Goal: Task Accomplishment & Management: Use online tool/utility

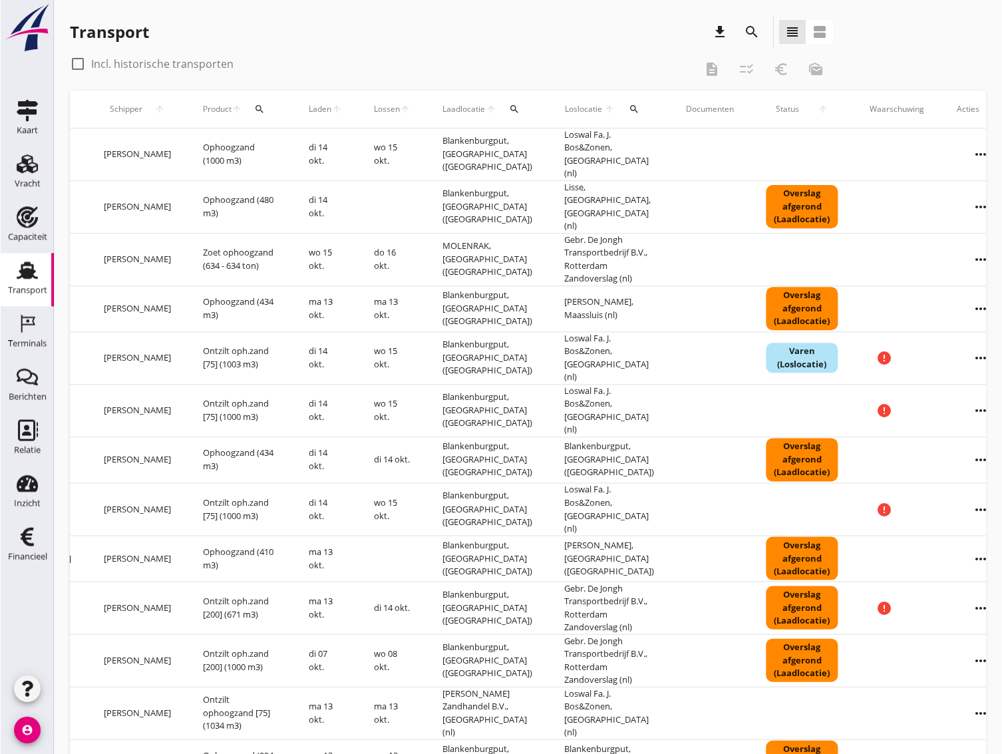
scroll to position [0, 377]
click at [23, 276] on use at bounding box center [26, 270] width 21 height 17
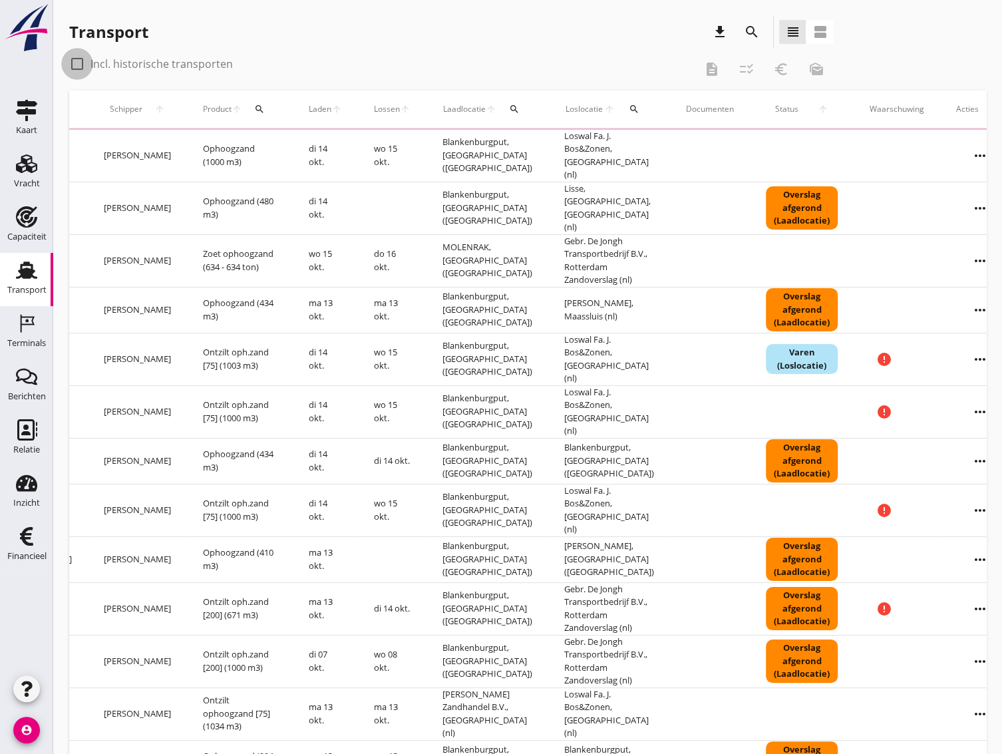
click at [77, 61] on div at bounding box center [77, 64] width 23 height 23
checkbox input "true"
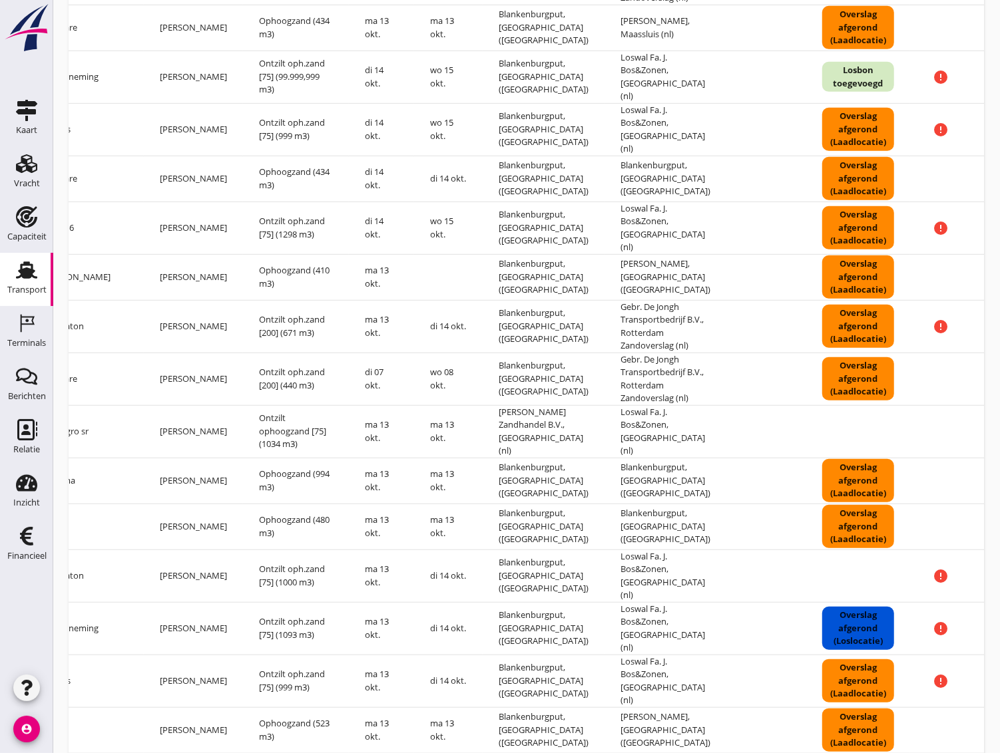
scroll to position [845, 0]
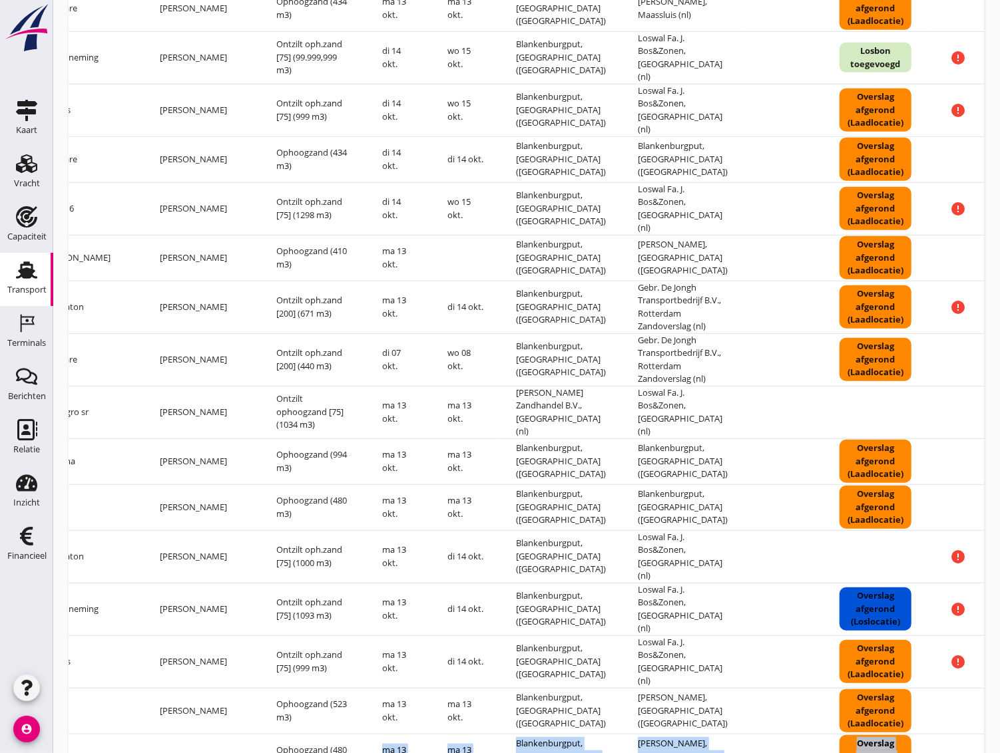
drag, startPoint x: 471, startPoint y: 695, endPoint x: 276, endPoint y: 679, distance: 195.0
click at [276, 679] on tbody "check_box_outline_blank VOG-250833 upload_file Drop hier uw bestand om het aan …" at bounding box center [413, 274] width 1362 height 1983
click at [667, 530] on td "Loswal Fa. J. Bos&Zonen, [GEOGRAPHIC_DATA] (nl)" at bounding box center [683, 556] width 122 height 53
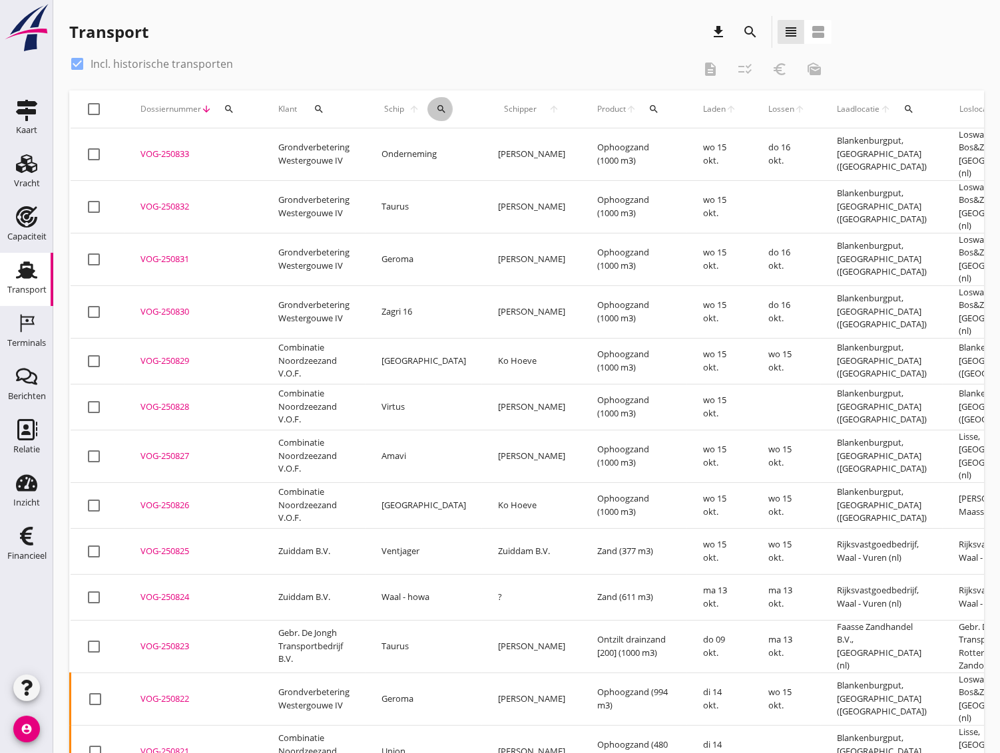
click at [432, 114] on button "search" at bounding box center [441, 109] width 29 height 24
click at [451, 154] on input "Zoek op (scheeps)naam" at bounding box center [492, 147] width 138 height 21
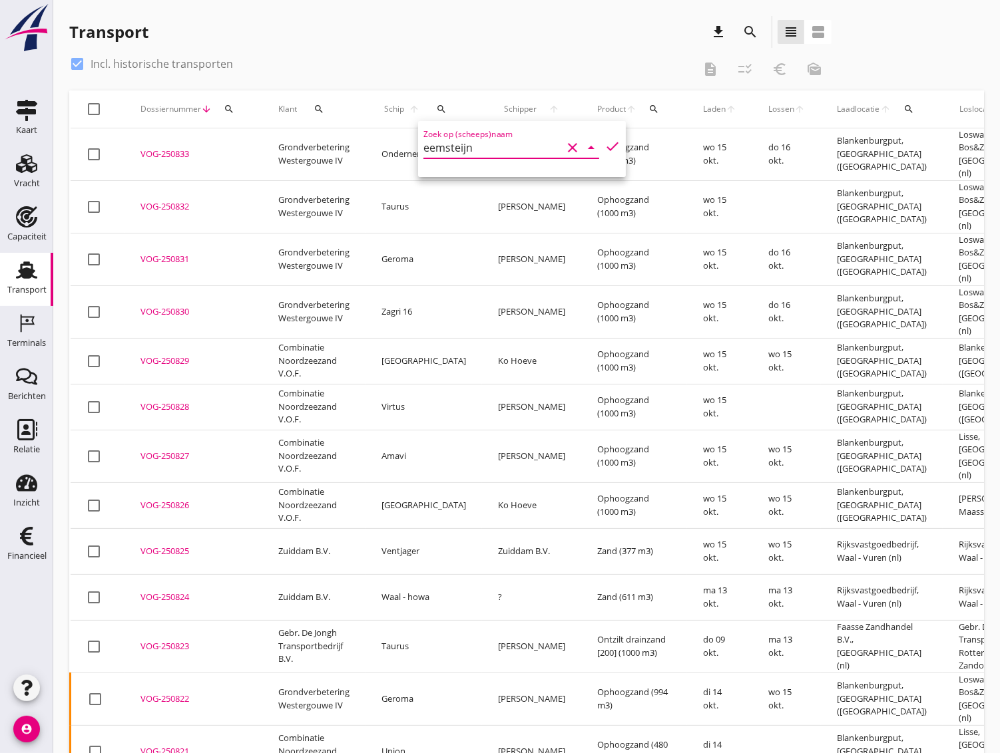
type input "eemsteijn"
click at [604, 142] on icon "check" at bounding box center [612, 146] width 16 height 16
click at [604, 148] on icon "check" at bounding box center [612, 146] width 16 height 16
click at [604, 145] on icon "check" at bounding box center [612, 146] width 16 height 16
click at [476, 146] on input "eemsteijn" at bounding box center [492, 147] width 138 height 21
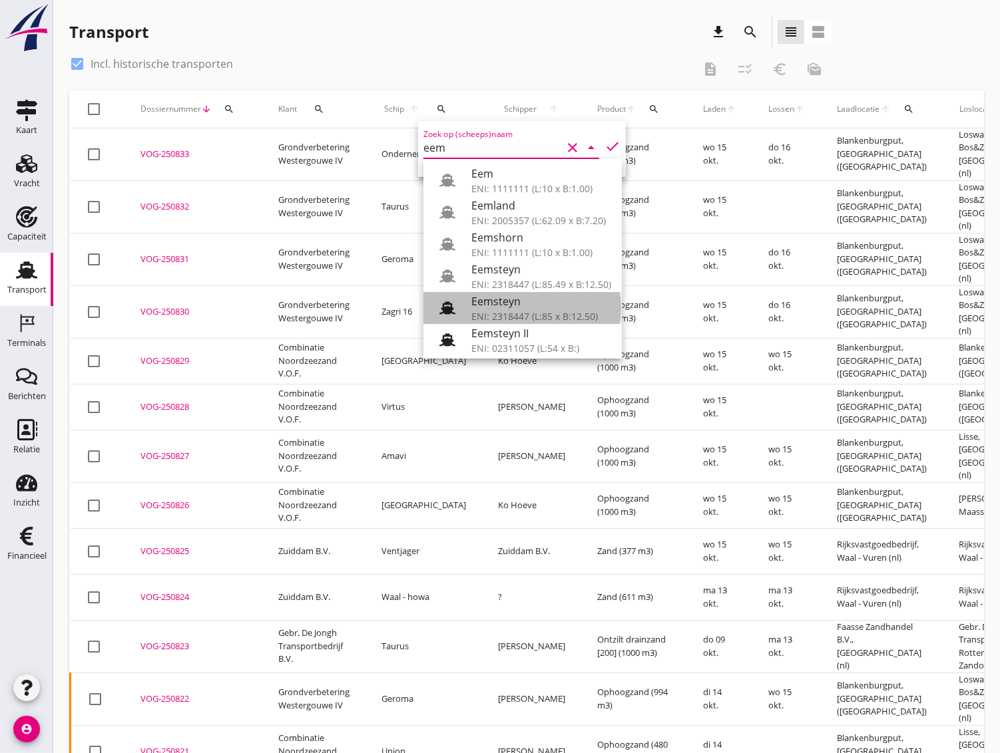
click at [512, 311] on div "ENI: 2318447 (L:85 x B:12.50)" at bounding box center [541, 316] width 140 height 14
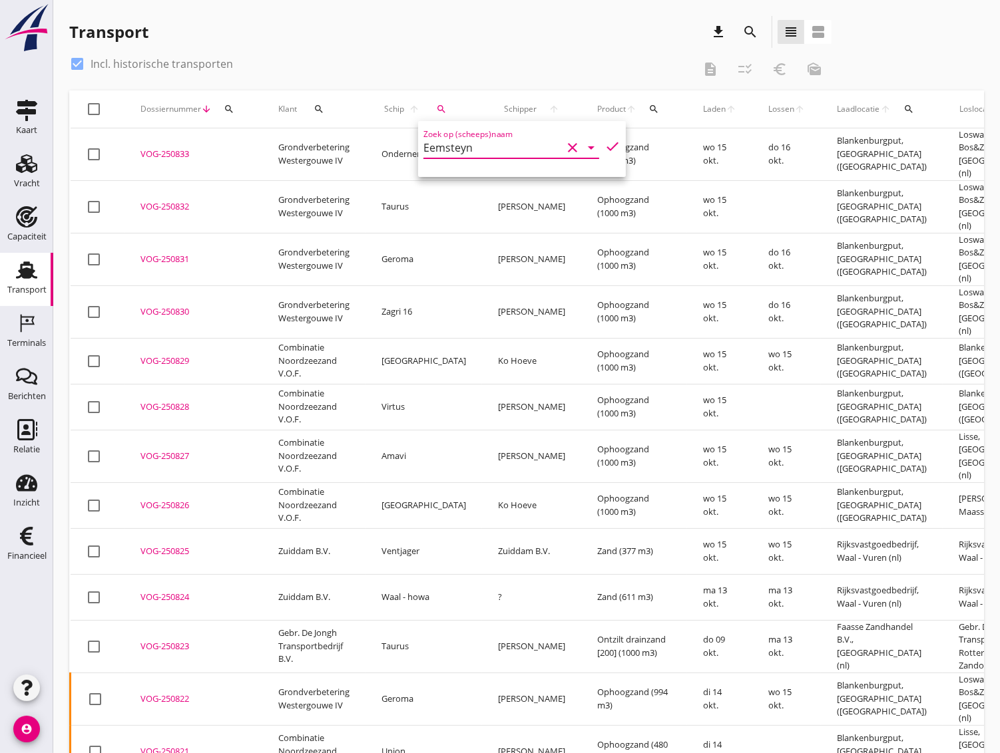
click at [604, 146] on icon "check" at bounding box center [612, 146] width 16 height 16
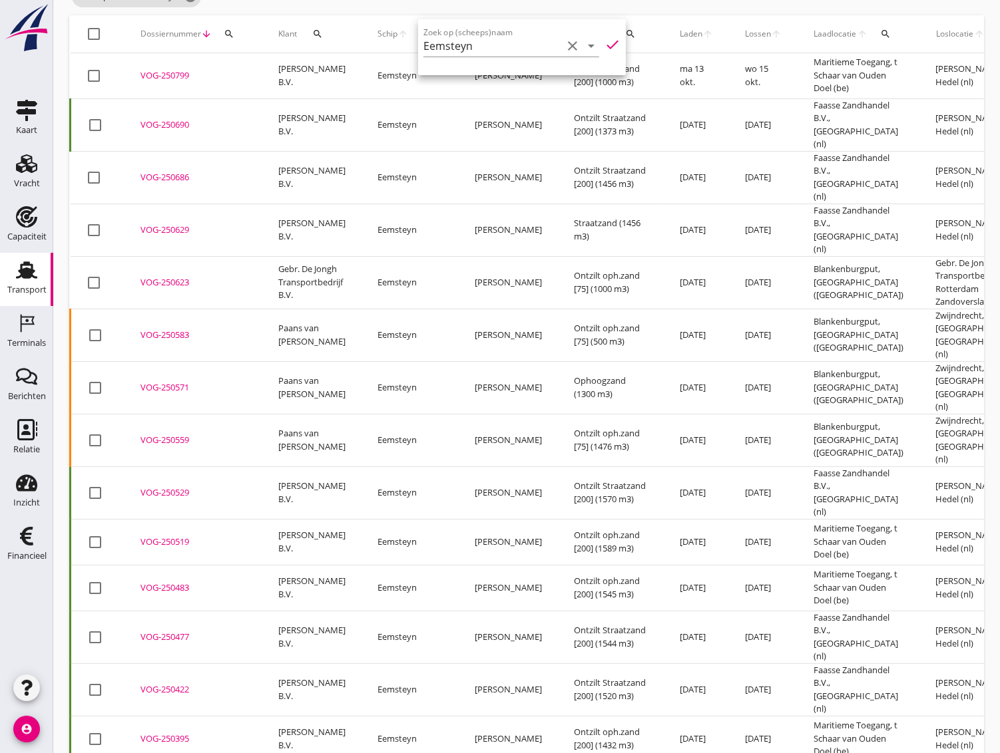
scroll to position [148, 0]
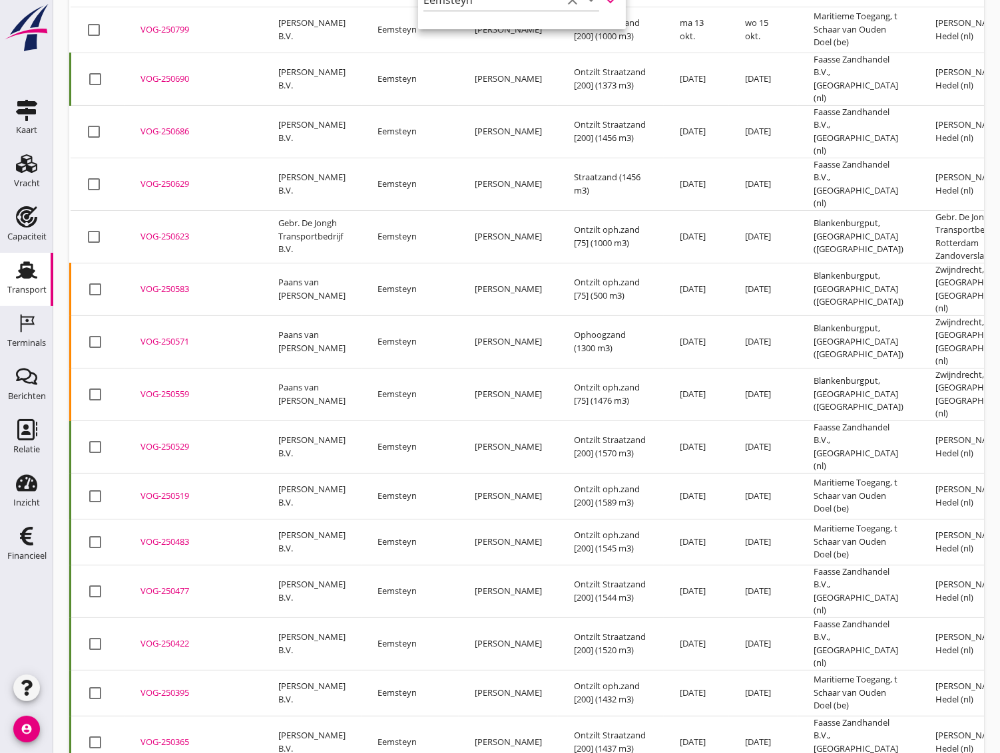
click at [164, 638] on div "VOG-250422" at bounding box center [193, 644] width 106 height 13
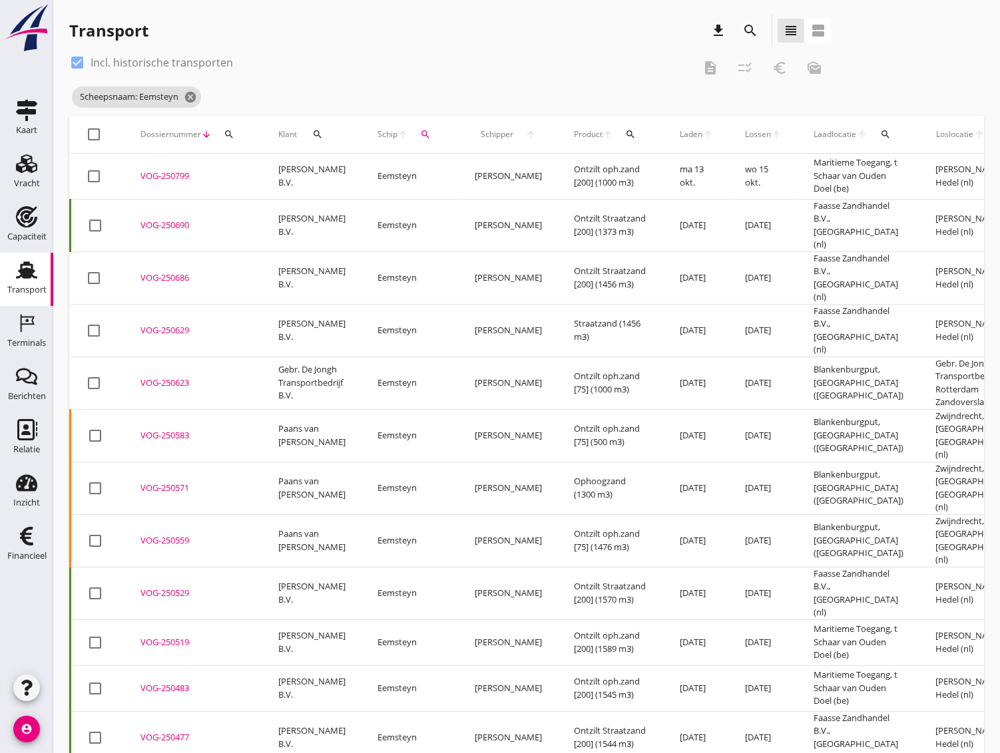
scroll to position [0, 0]
click at [421, 140] on icon "search" at bounding box center [425, 135] width 11 height 11
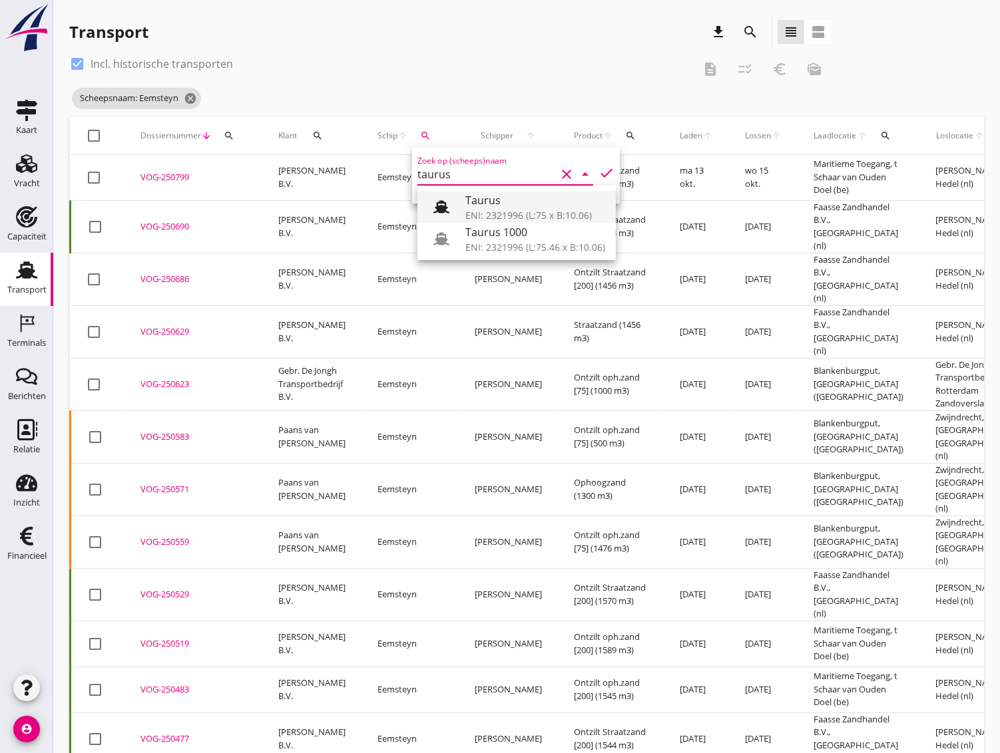
click at [491, 197] on div "Taurus" at bounding box center [535, 200] width 140 height 16
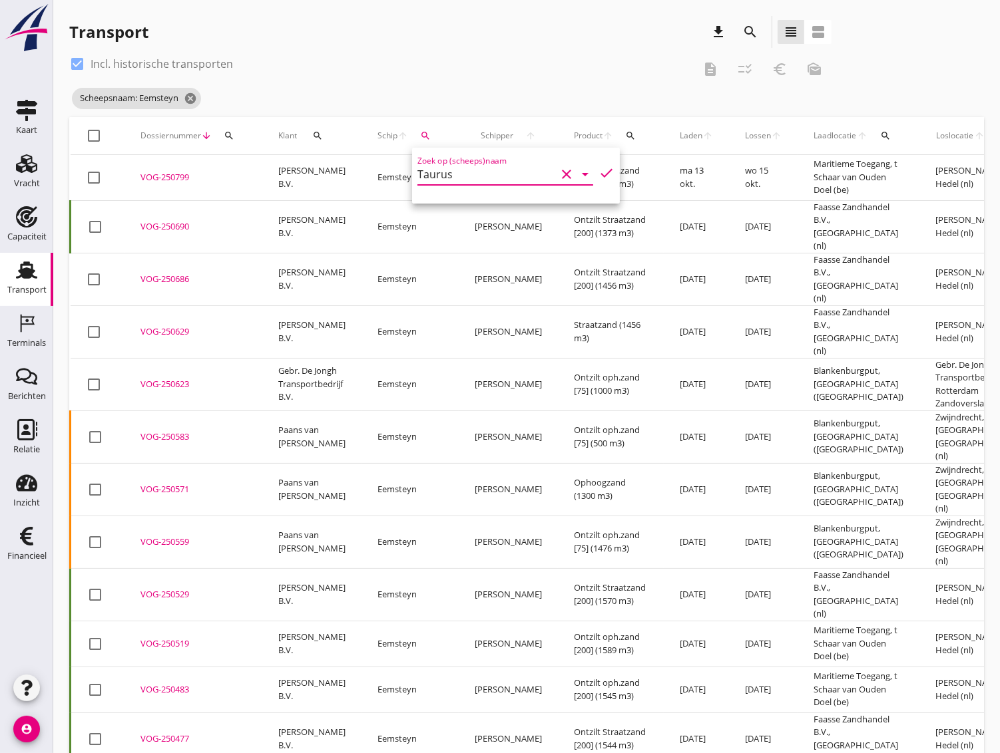
click at [598, 169] on icon "check" at bounding box center [606, 173] width 16 height 16
type input "Taurus"
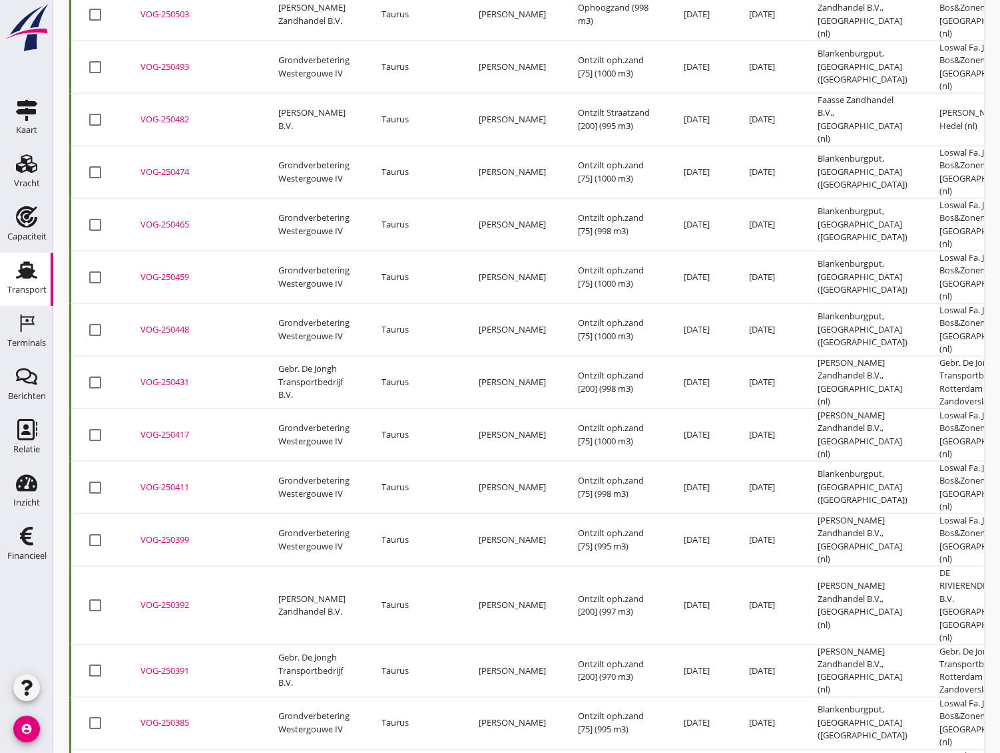
scroll to position [1700, 0]
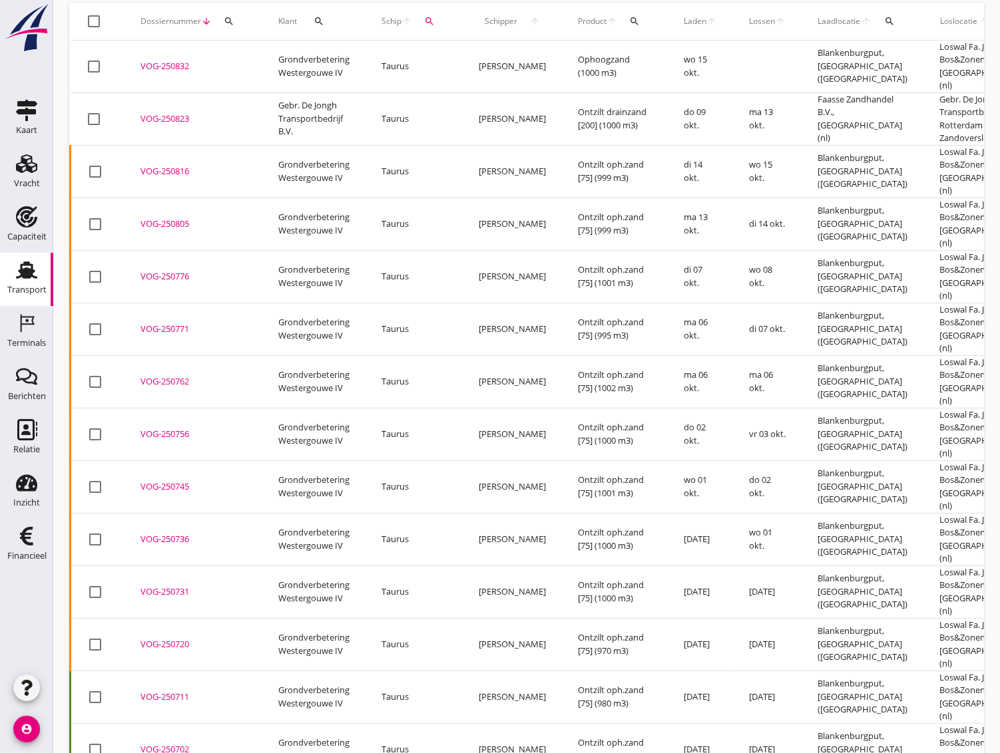
scroll to position [0, 0]
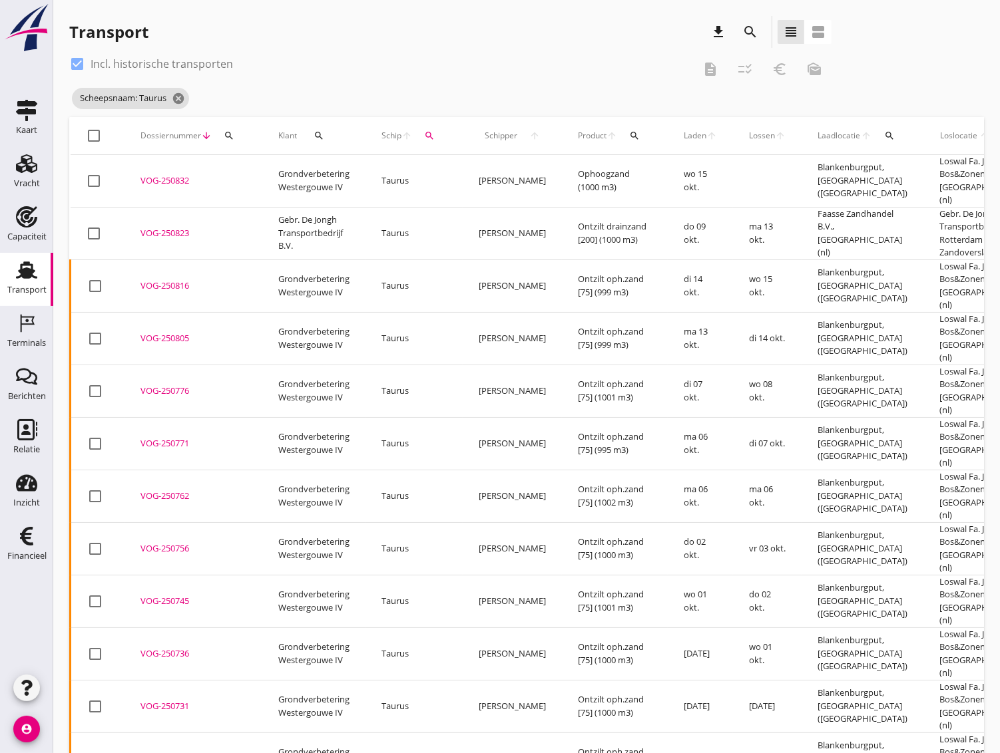
click at [230, 134] on icon "search" at bounding box center [229, 135] width 11 height 11
click at [234, 172] on input "Zoeken op dossiernummer..." at bounding box center [291, 174] width 138 height 21
paste input "VOG-250382"
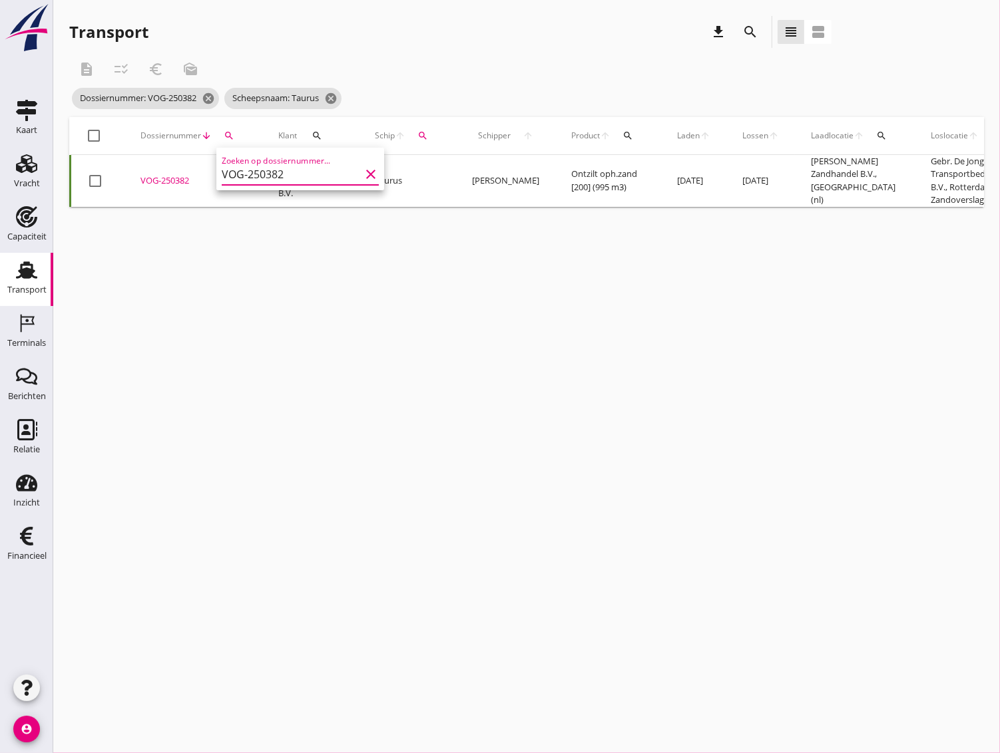
type input "VOG-250382"
click at [150, 180] on div "VOG-250382" at bounding box center [193, 180] width 106 height 13
click at [89, 183] on div at bounding box center [95, 181] width 23 height 23
click at [123, 65] on icon "checklist_rtl" at bounding box center [121, 69] width 16 height 16
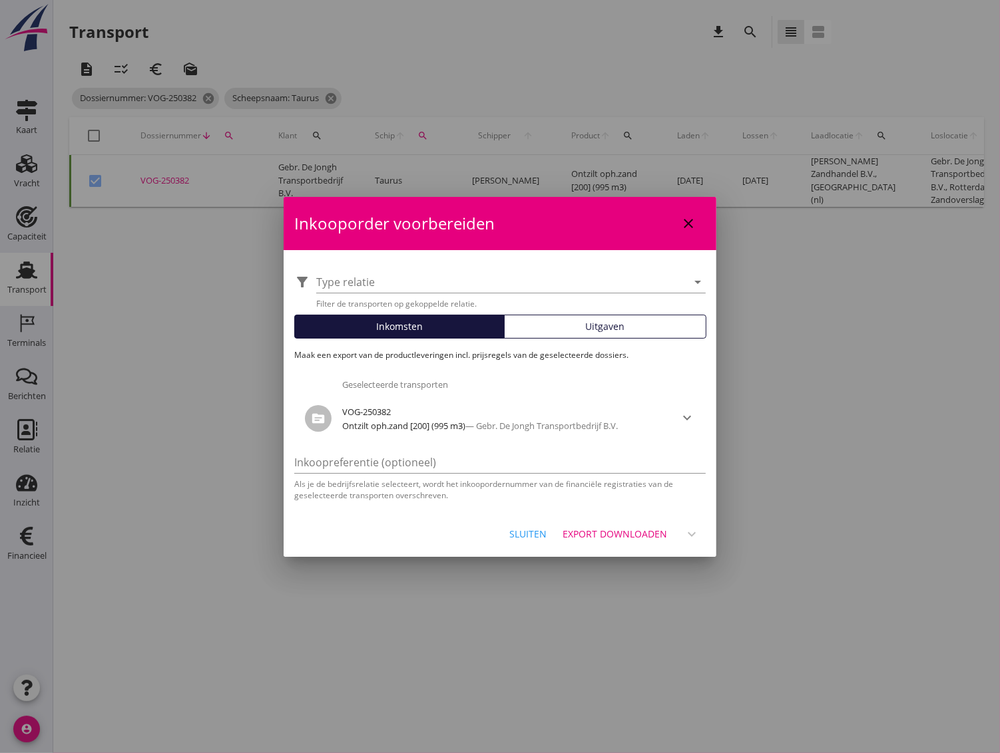
click at [558, 324] on div "Uitgaven" at bounding box center [605, 326] width 191 height 14
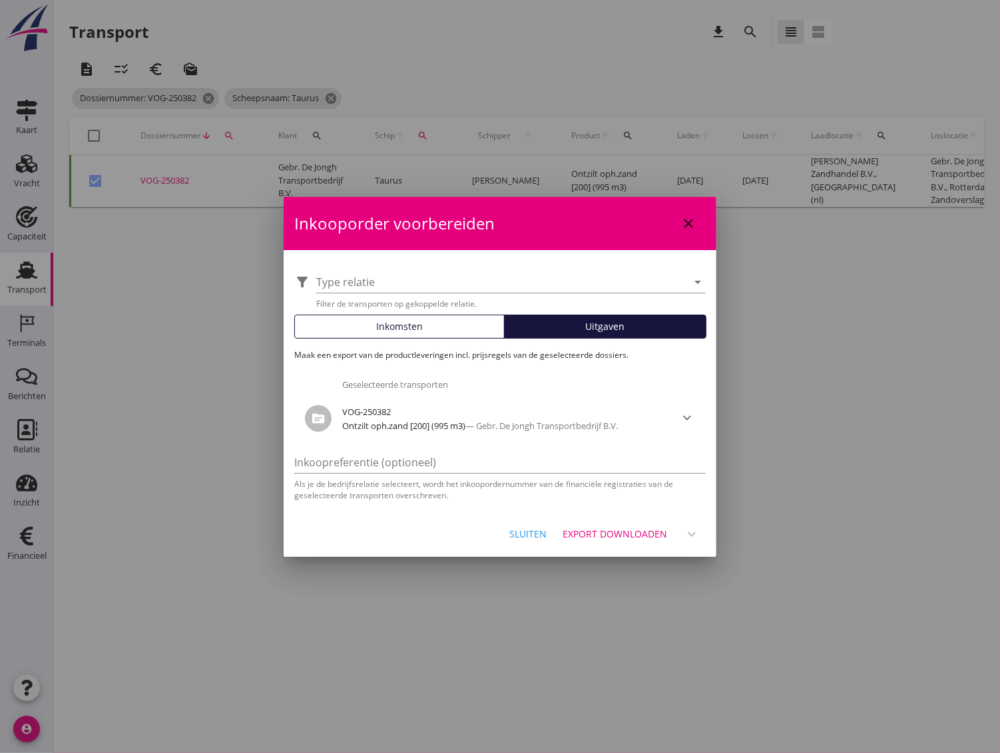
click at [613, 523] on button "Export downloaden" at bounding box center [615, 534] width 116 height 24
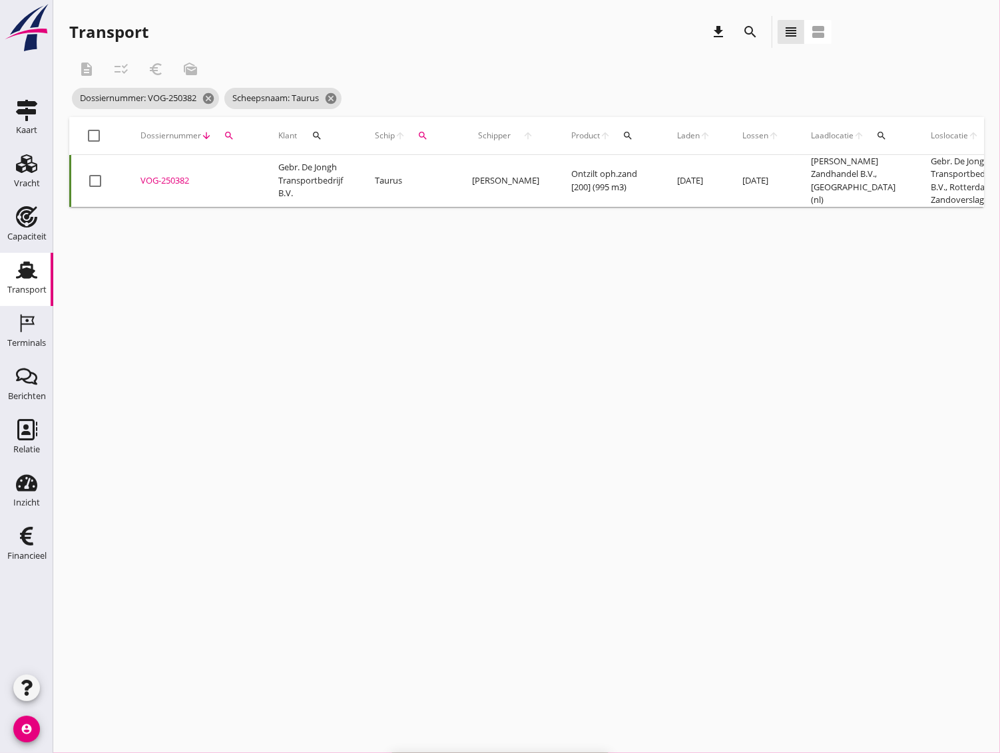
checkbox input "false"
